Goal: Check status: Check status

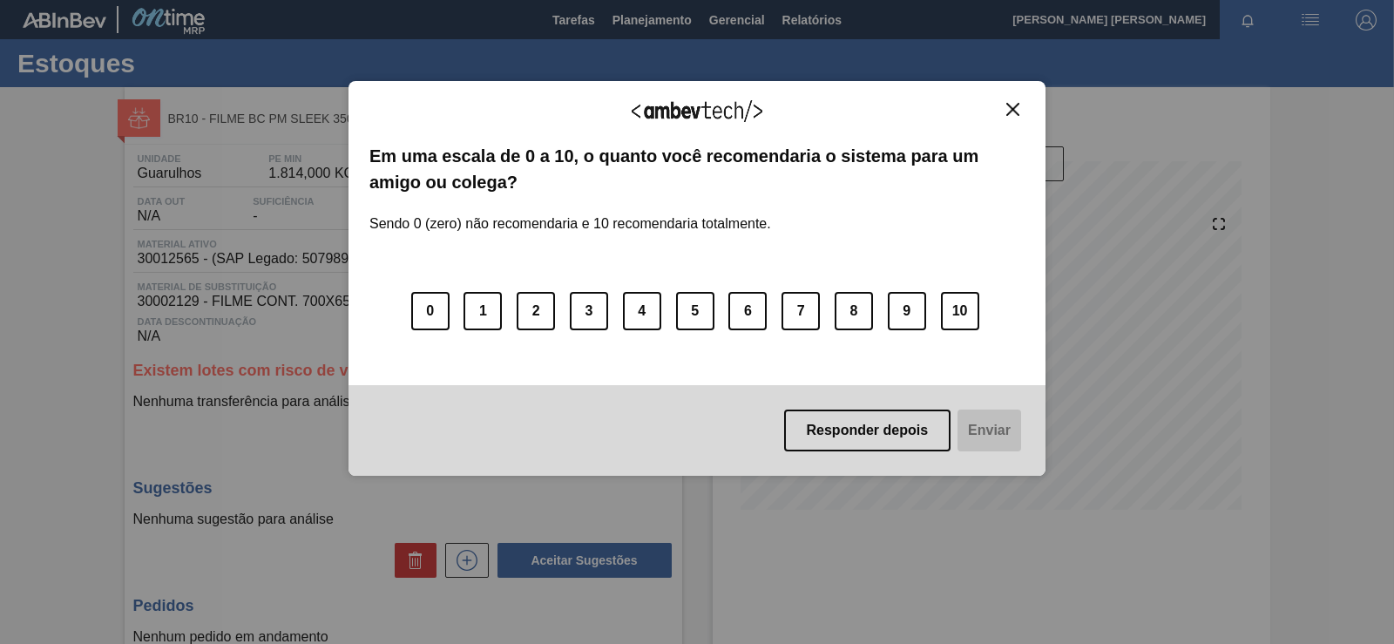
click at [1003, 118] on div "Agradecemos seu feedback!" at bounding box center [696, 122] width 655 height 41
click at [1013, 114] on img "Close" at bounding box center [1012, 109] width 13 height 13
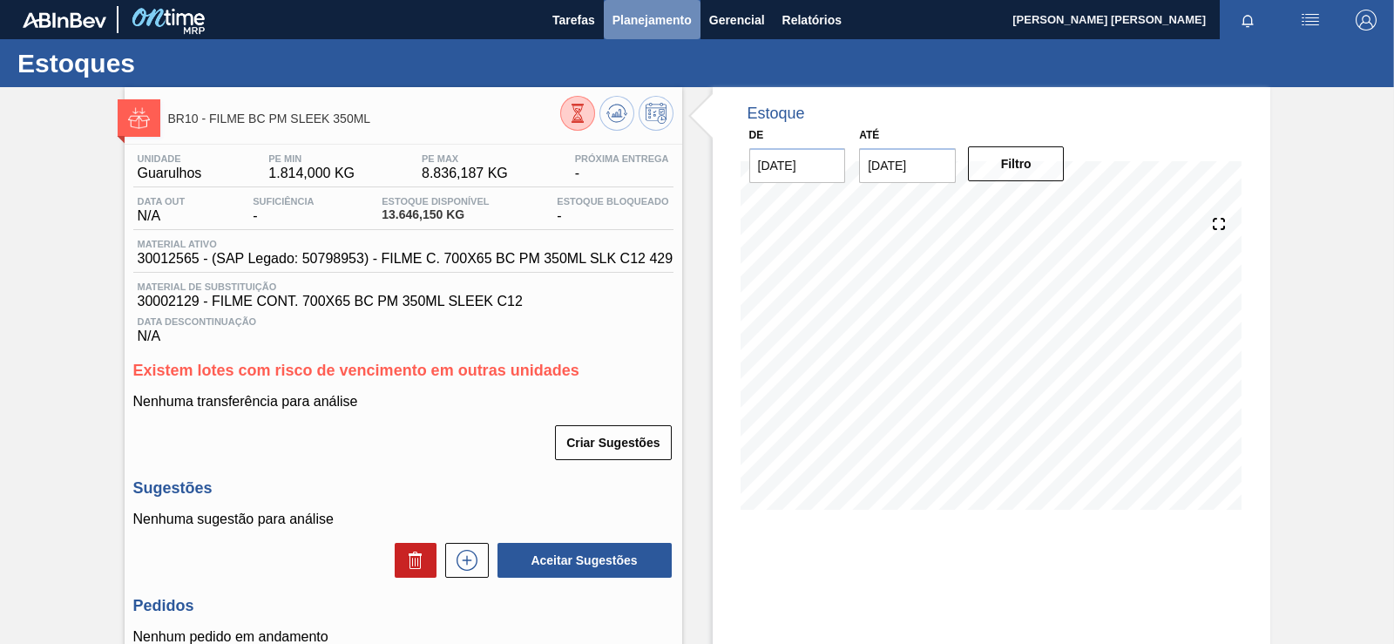
click at [643, 20] on span "Planejamento" at bounding box center [651, 20] width 79 height 21
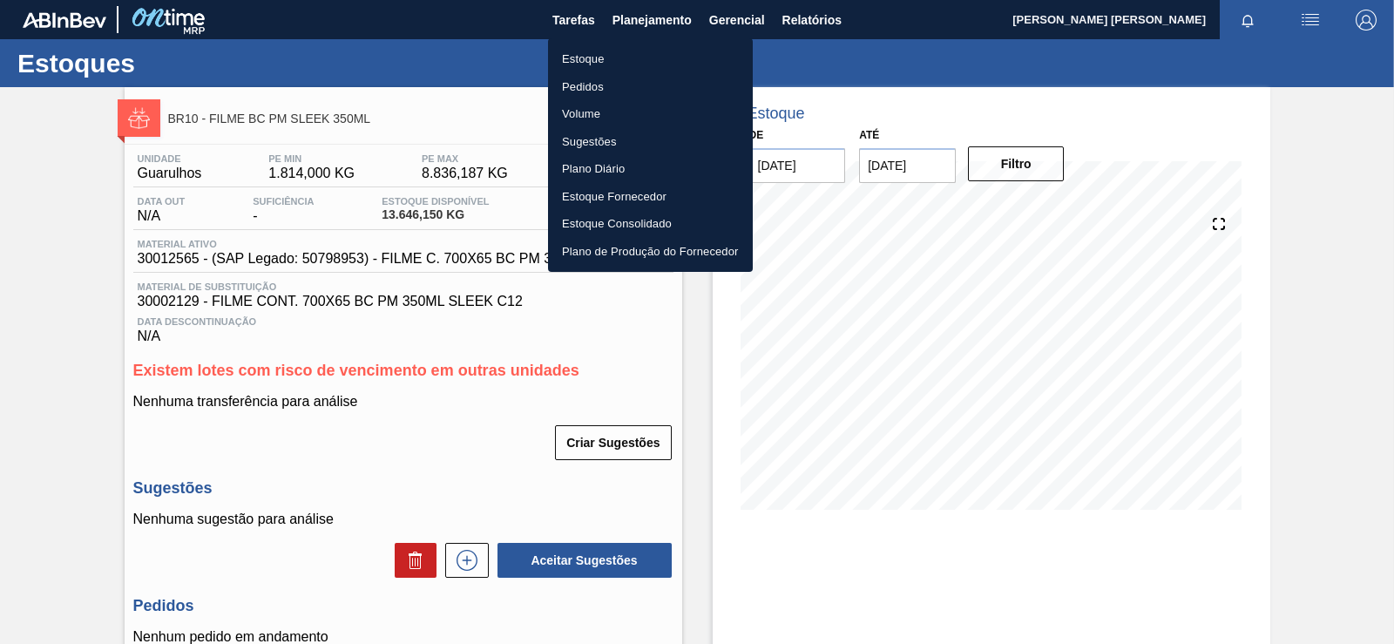
click at [590, 169] on li "Plano Diário" at bounding box center [650, 169] width 205 height 28
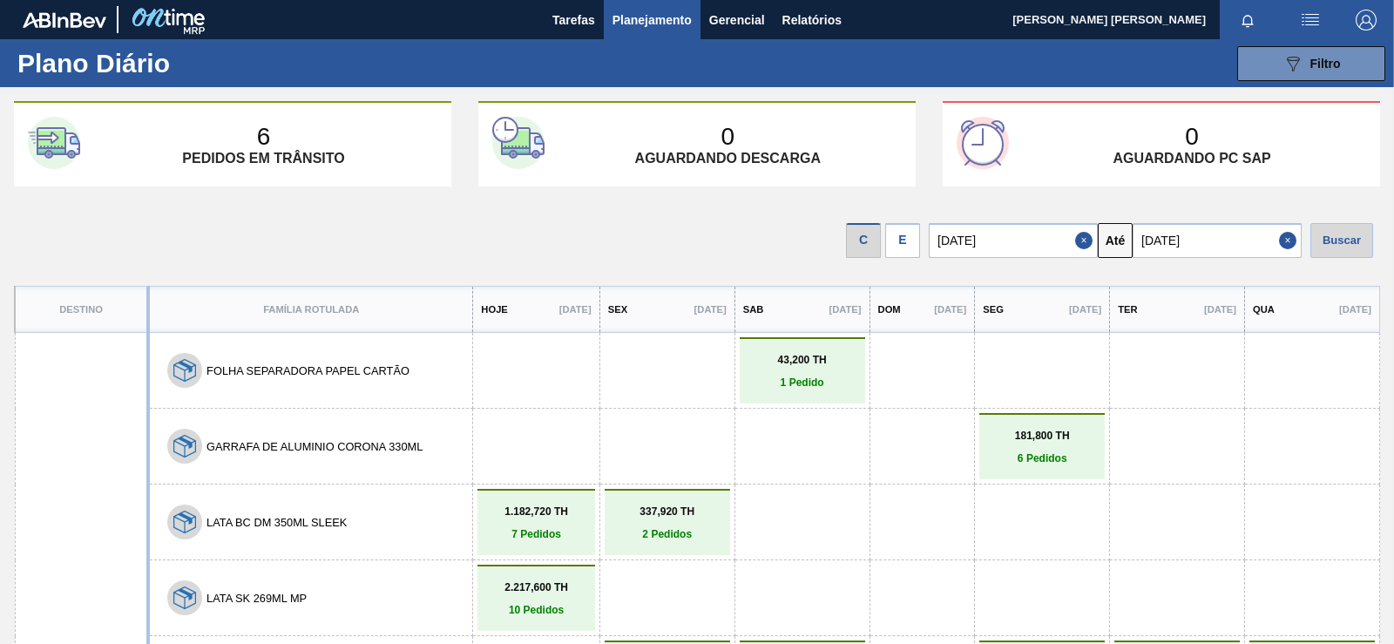
click at [910, 233] on div "E" at bounding box center [902, 240] width 35 height 35
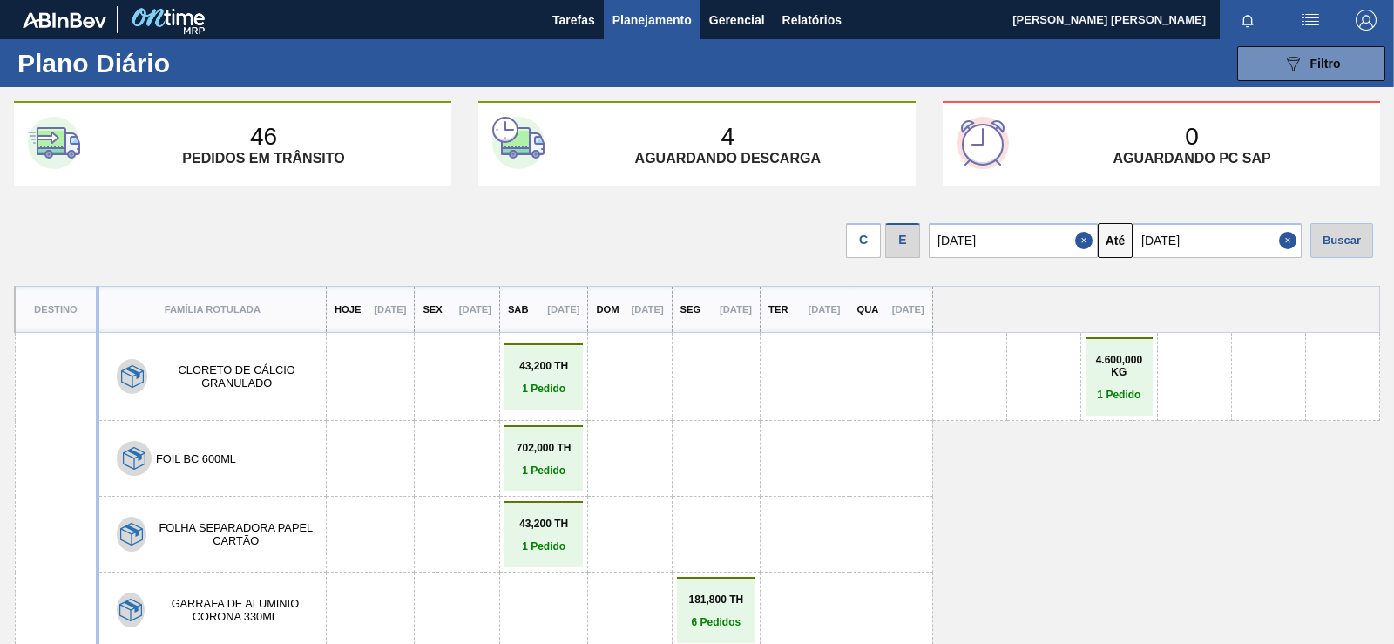
click at [1186, 247] on input "[DATE]" at bounding box center [1216, 240] width 169 height 35
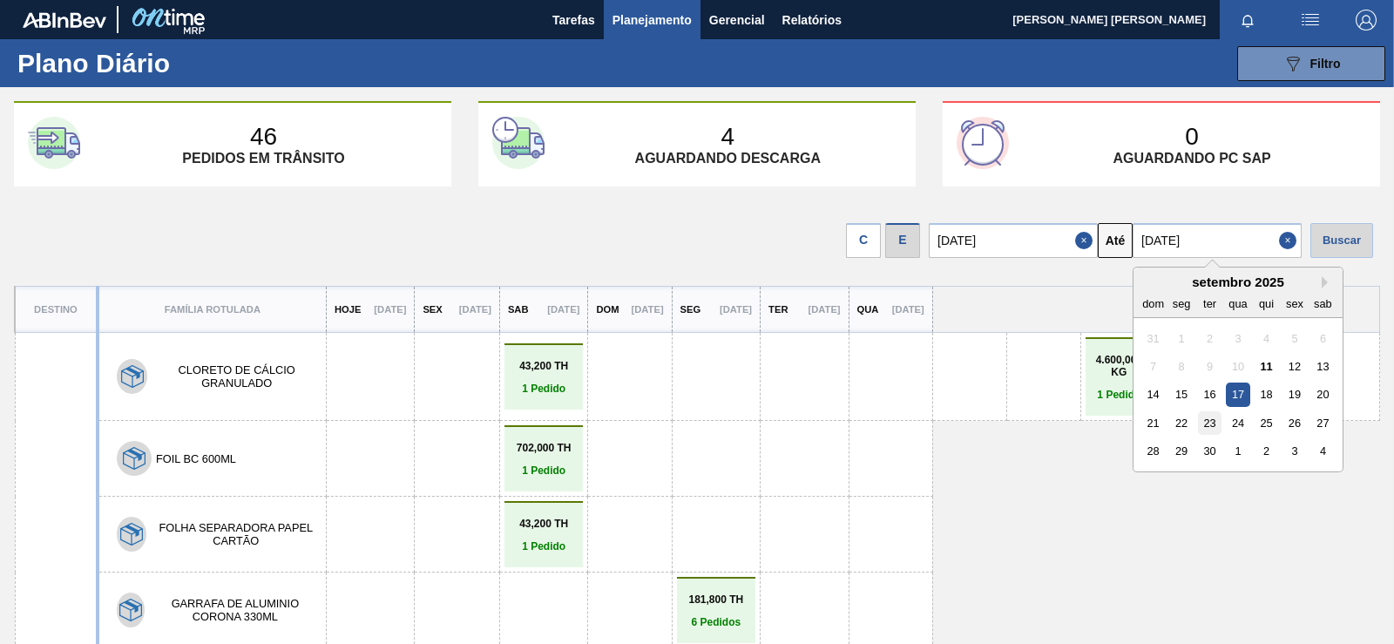
click at [1220, 423] on div "23" at bounding box center [1210, 423] width 24 height 24
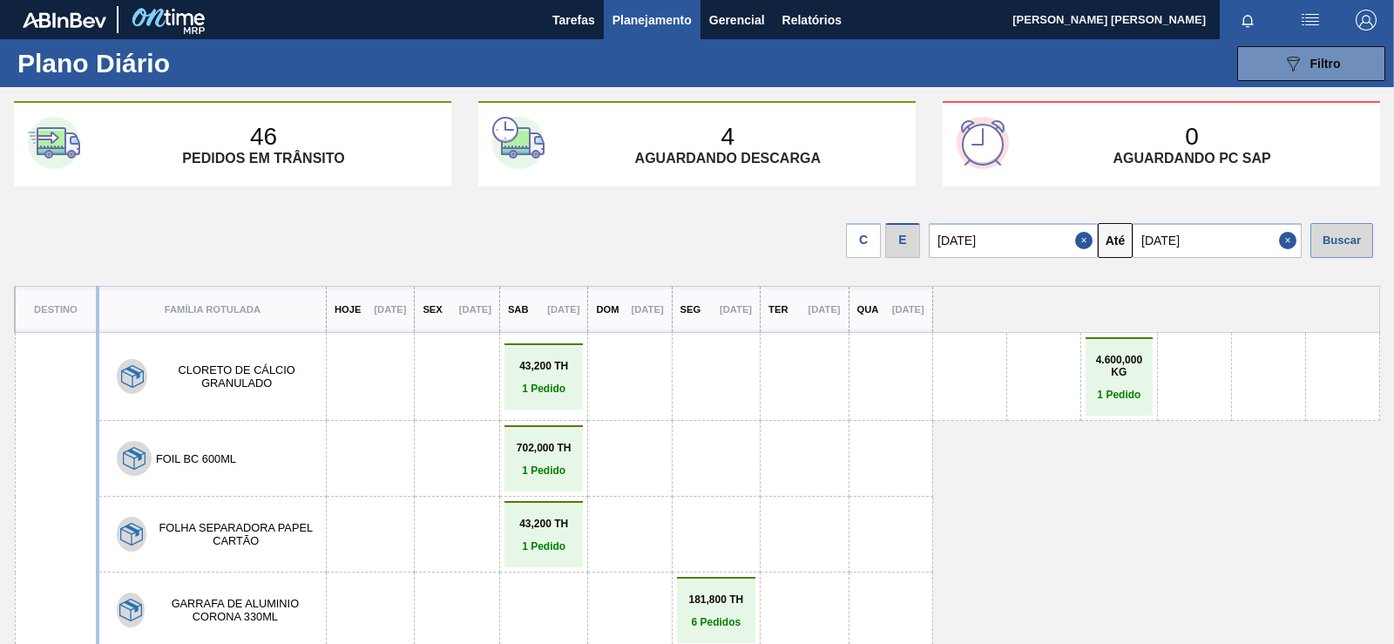
click at [1337, 233] on div "Buscar" at bounding box center [1341, 240] width 63 height 35
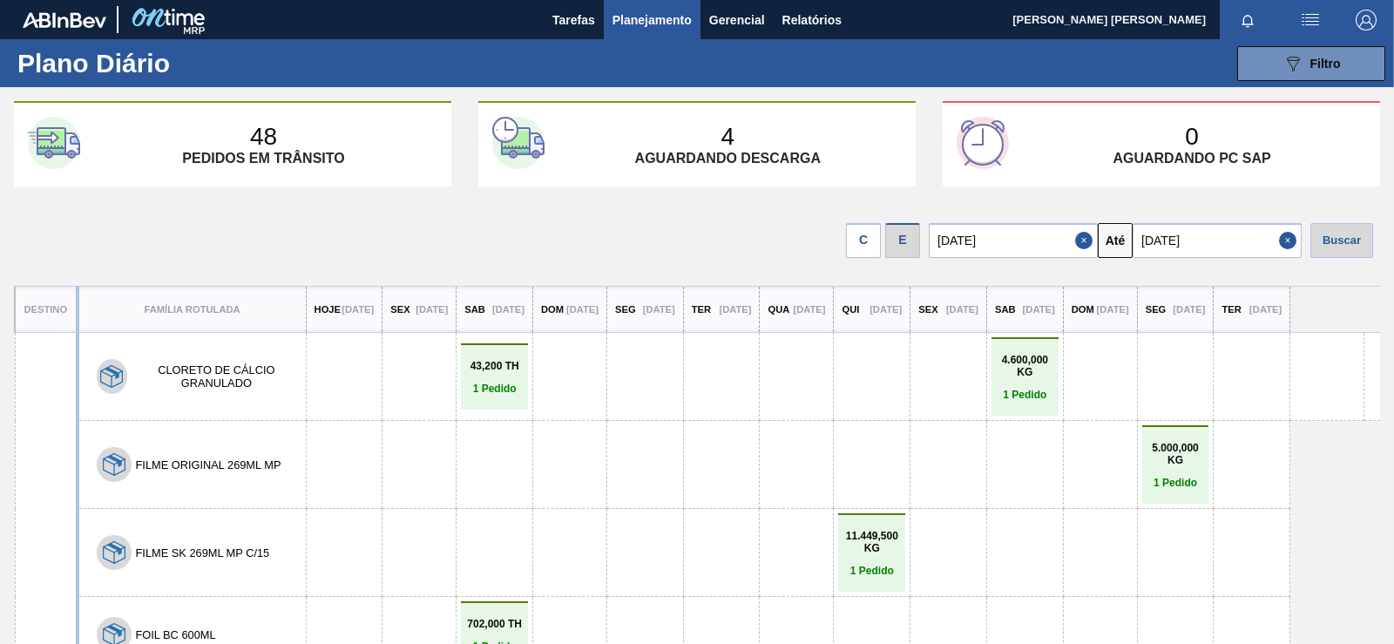
click at [1186, 242] on input "[DATE]" at bounding box center [1216, 240] width 169 height 35
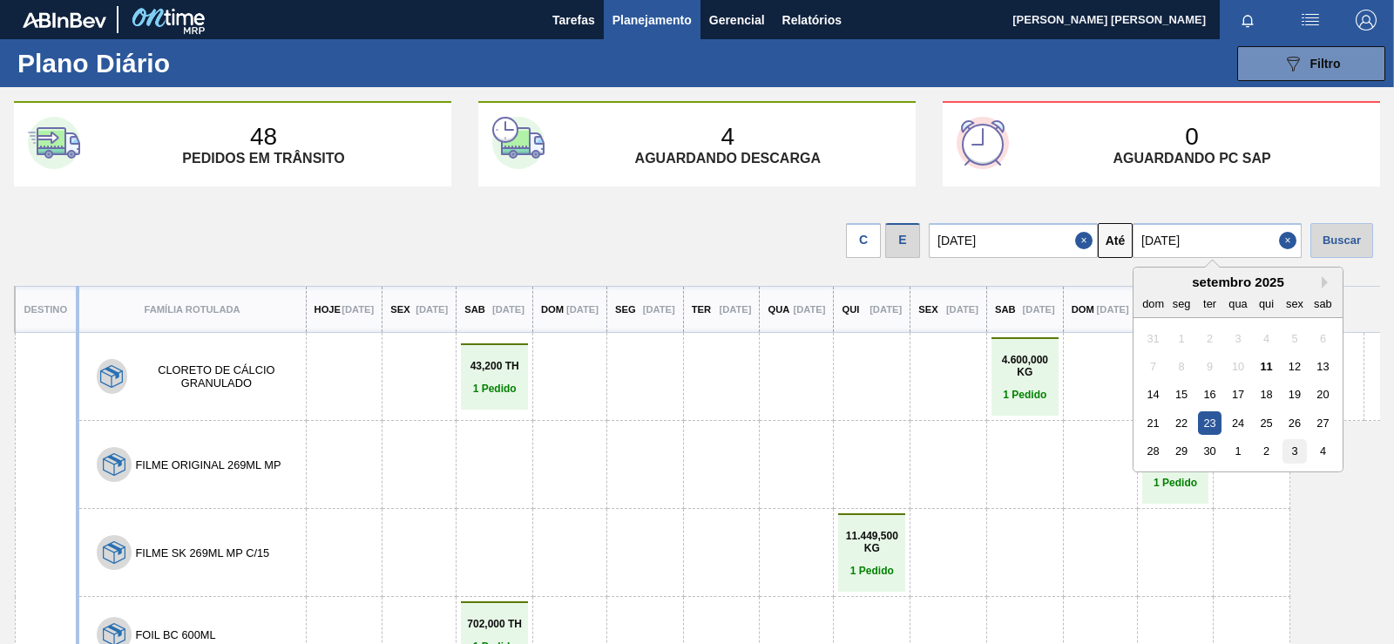
click at [1291, 454] on div "3" at bounding box center [1294, 451] width 24 height 24
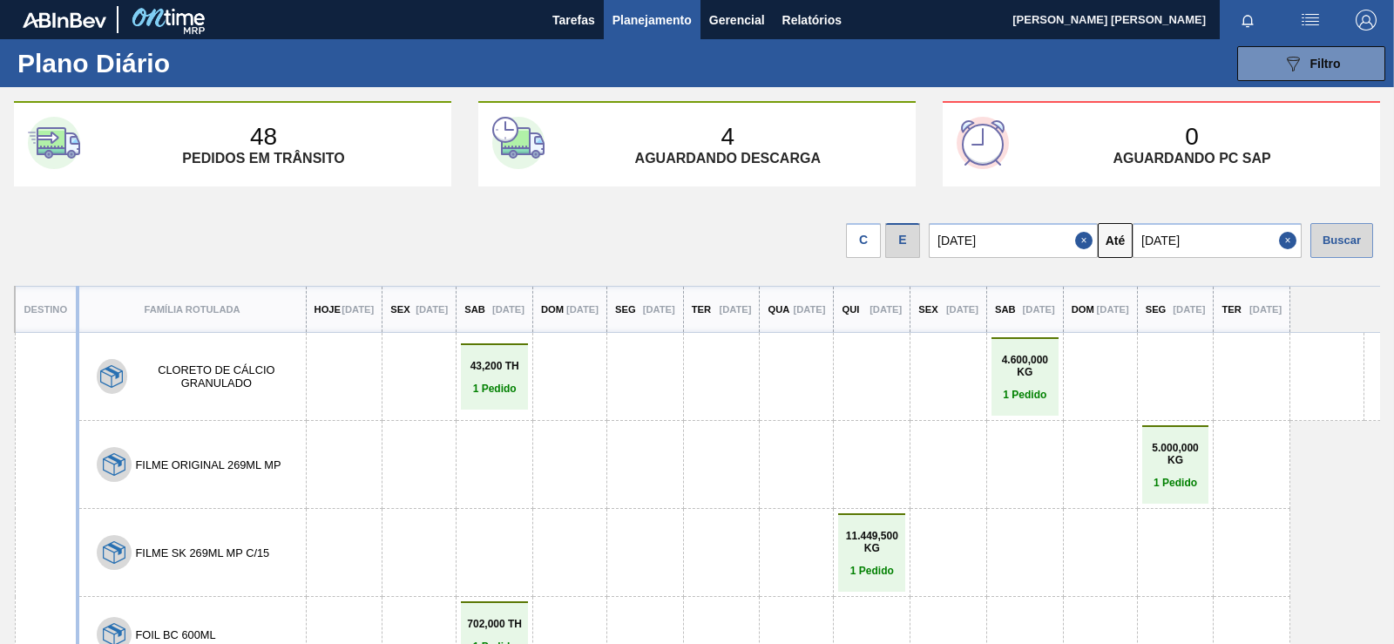
click at [1358, 249] on div "Buscar" at bounding box center [1341, 240] width 63 height 35
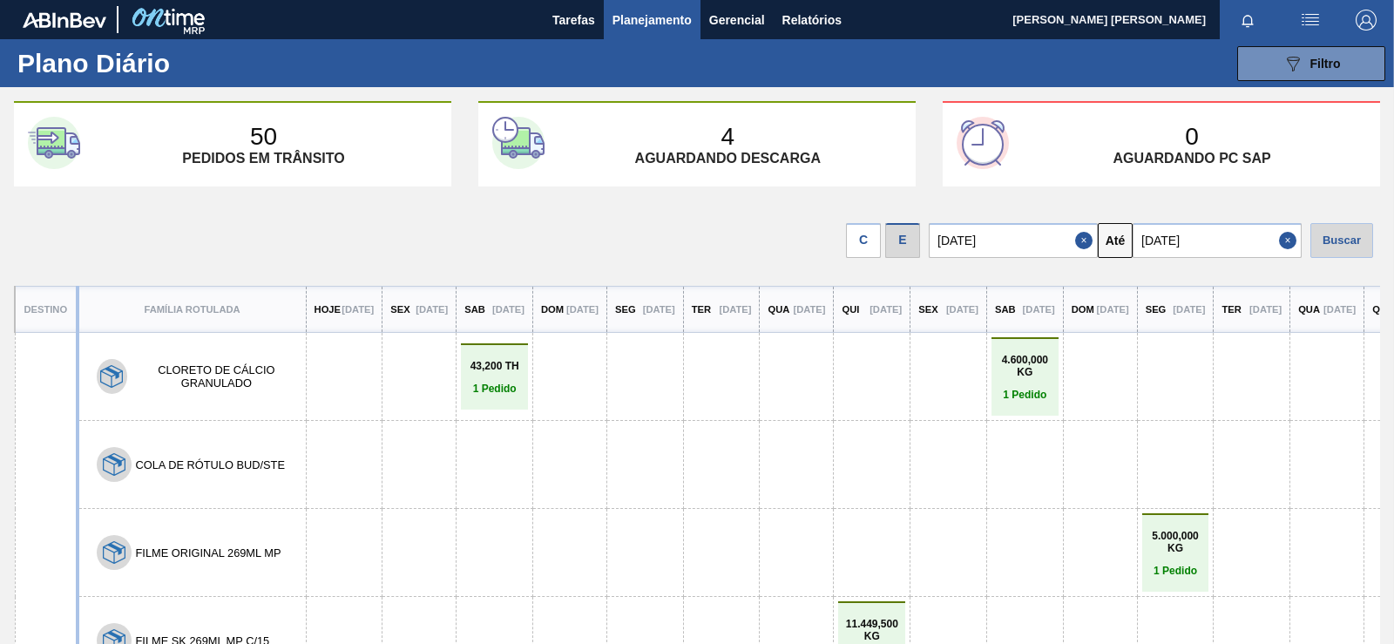
drag, startPoint x: 484, startPoint y: 481, endPoint x: 471, endPoint y: 362, distance: 119.2
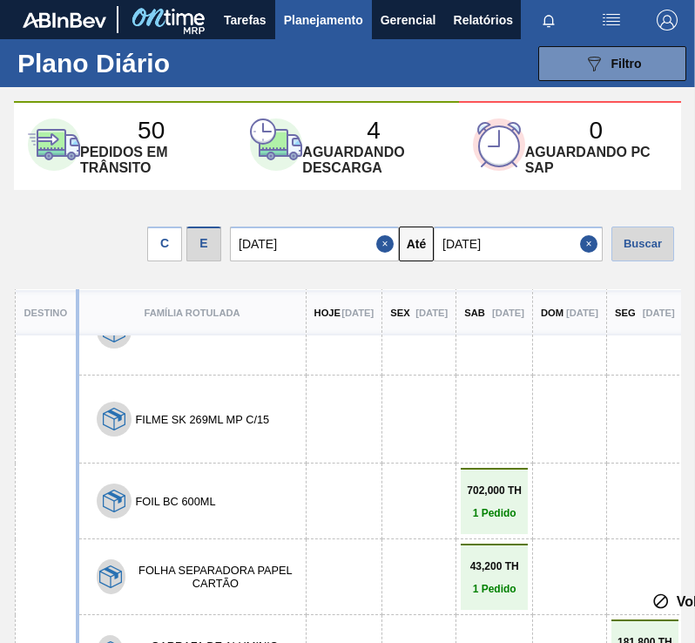
scroll to position [224, 0]
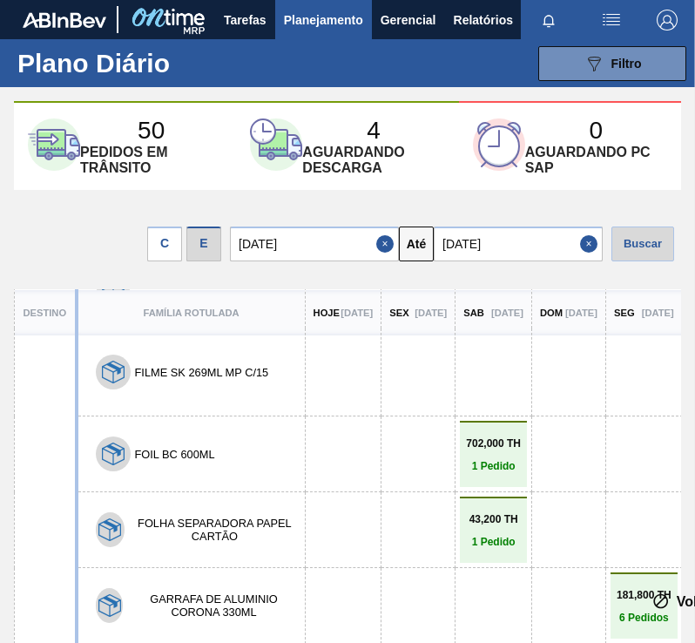
drag, startPoint x: 468, startPoint y: 446, endPoint x: 471, endPoint y: 510, distance: 63.7
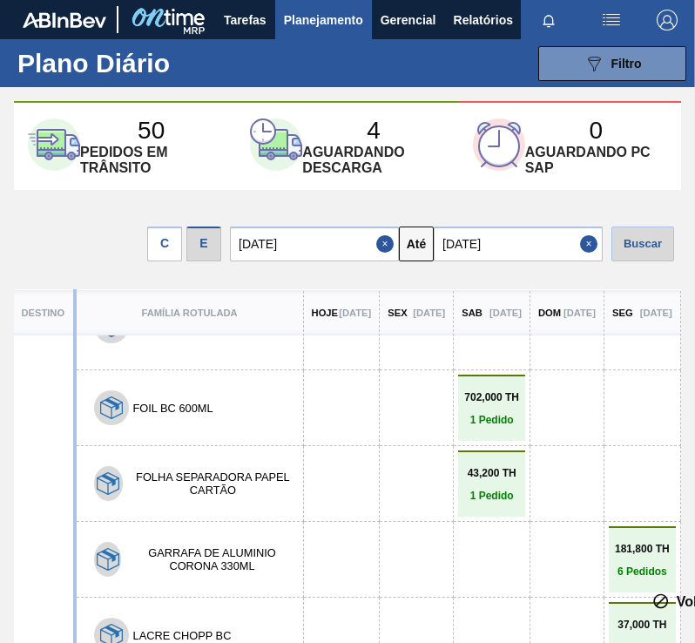
drag, startPoint x: 521, startPoint y: 388, endPoint x: 503, endPoint y: 508, distance: 120.6
drag, startPoint x: 516, startPoint y: 535, endPoint x: 560, endPoint y: 531, distance: 44.6
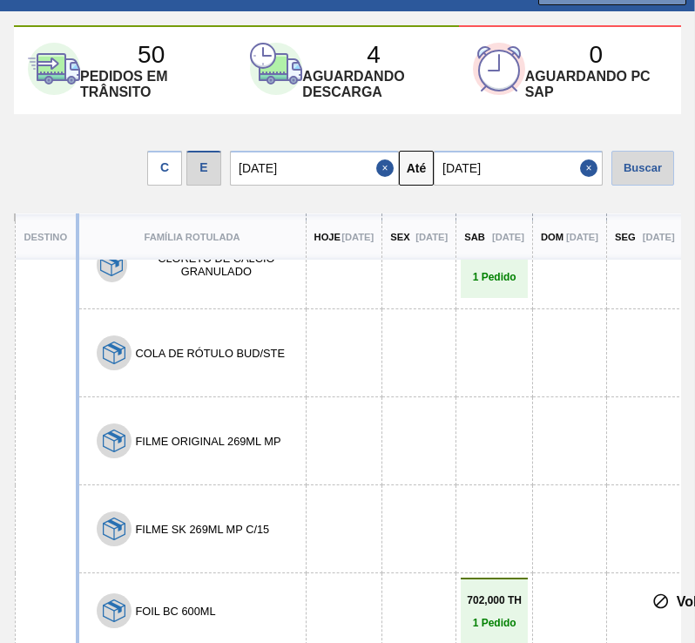
scroll to position [0, 0]
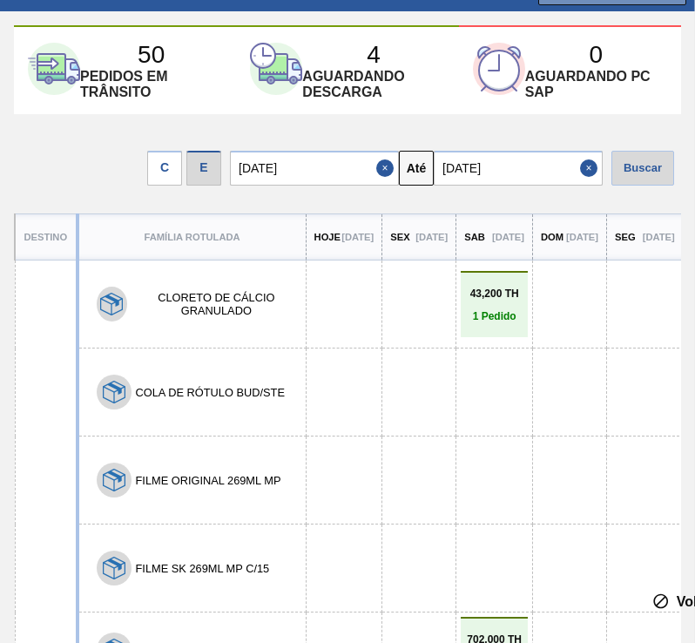
click at [489, 171] on input "[DATE]" at bounding box center [518, 168] width 169 height 35
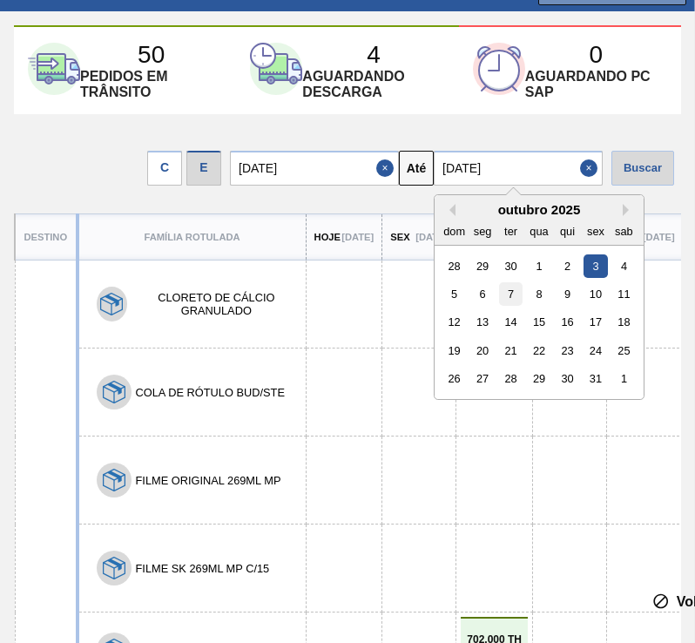
click at [504, 304] on div "7" at bounding box center [511, 294] width 24 height 24
type input "[DATE]"
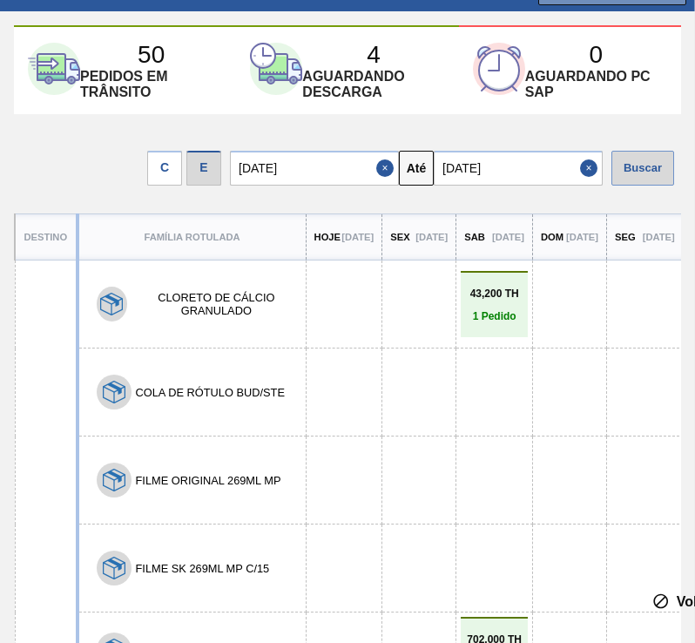
click at [638, 177] on div "Buscar" at bounding box center [642, 168] width 63 height 35
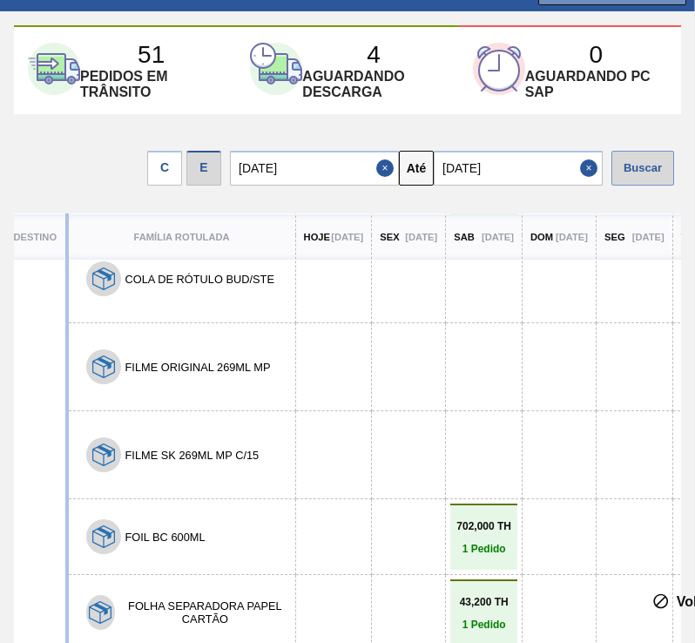
scroll to position [0, 10]
